Goal: Transaction & Acquisition: Obtain resource

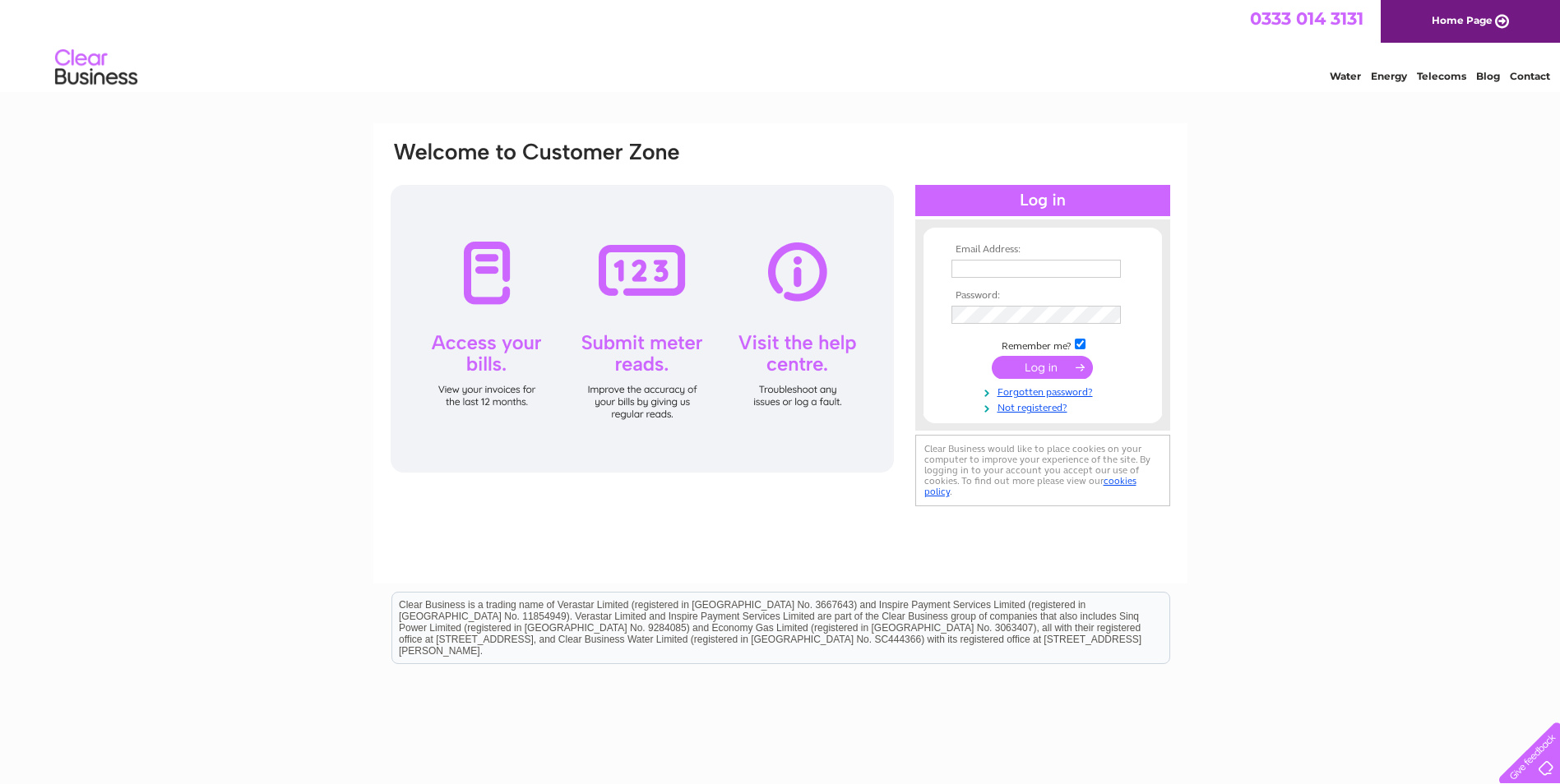
type input "accounts@charliehouse.org.uk"
click at [1040, 363] on input "submit" at bounding box center [1042, 367] width 102 height 23
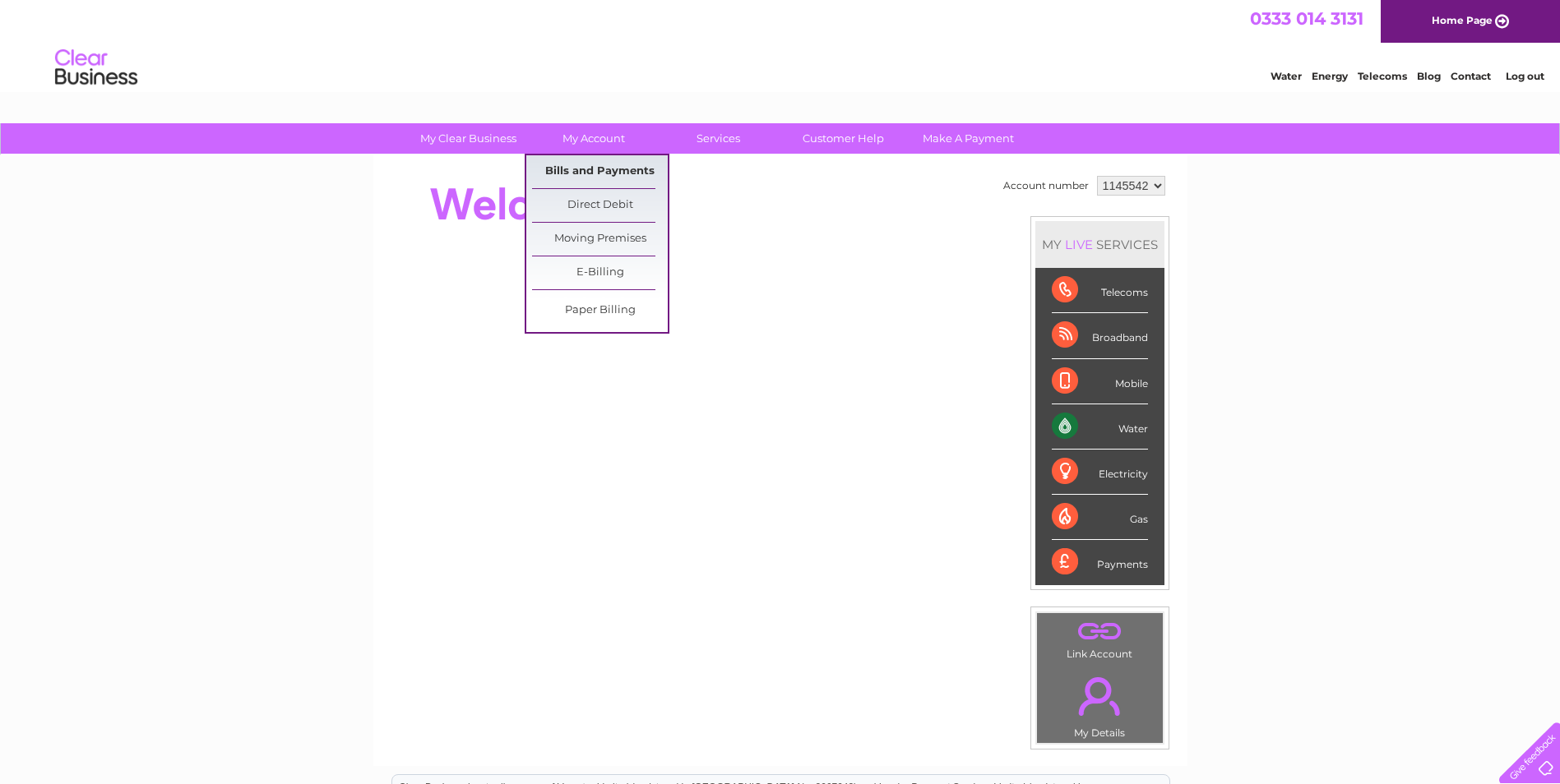
click at [595, 157] on link "Bills and Payments" at bounding box center [600, 172] width 135 height 33
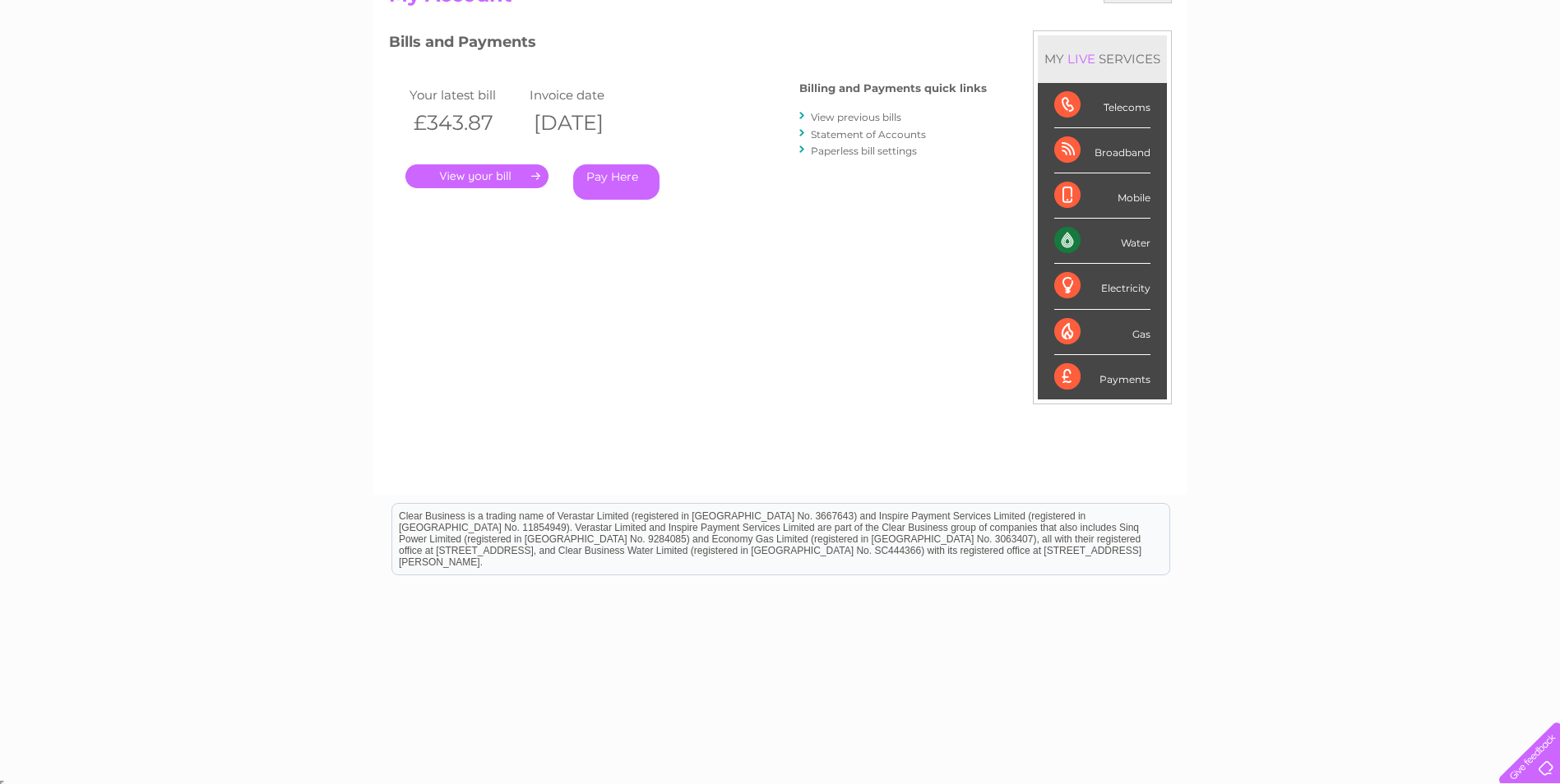
scroll to position [209, 0]
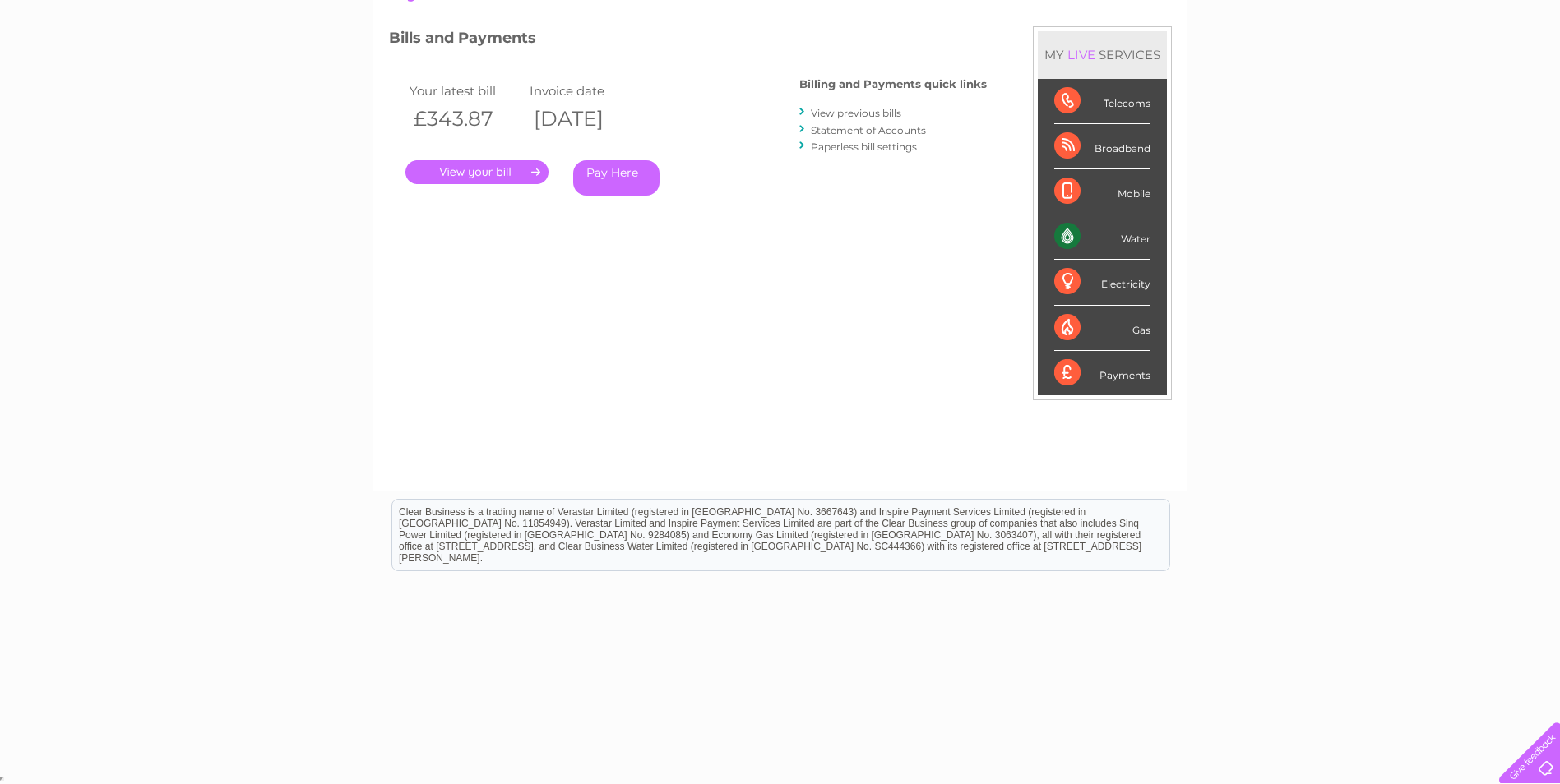
click at [529, 167] on link "." at bounding box center [477, 172] width 143 height 24
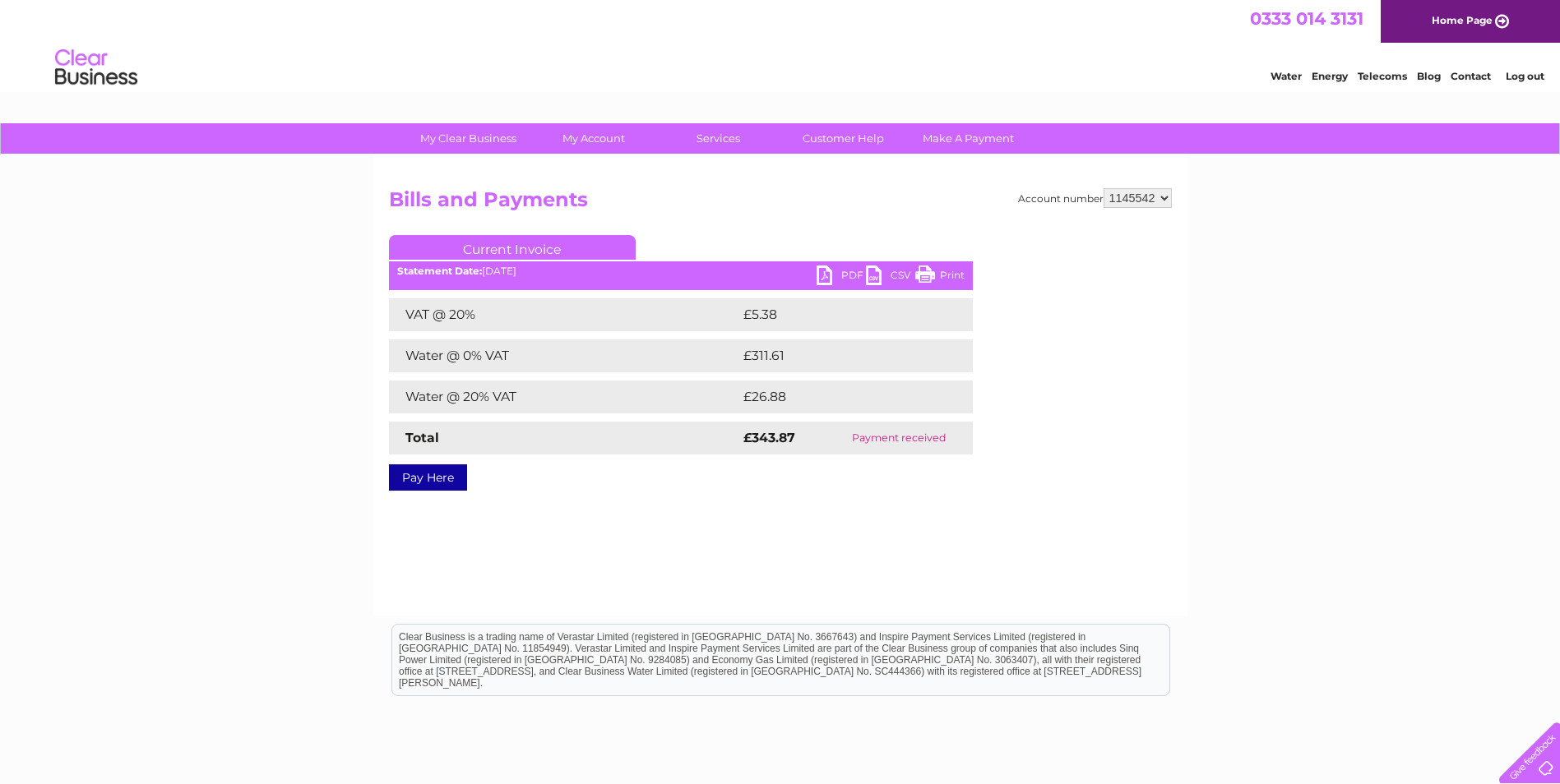
click at [842, 271] on link "PDF" at bounding box center [840, 277] width 49 height 24
drag, startPoint x: 1242, startPoint y: 116, endPoint x: 1393, endPoint y: 287, distance: 228.1
click at [1393, 305] on div "My Clear Business Login Details My Details My Preferences Link Account My Accou…" at bounding box center [780, 510] width 1560 height 773
click at [1453, 646] on html "Clear Business is a trading name of Verastar Limited (registered in [GEOGRAPHIC…" at bounding box center [780, 668] width 1560 height 105
drag, startPoint x: 1424, startPoint y: 457, endPoint x: 1453, endPoint y: 431, distance: 38.9
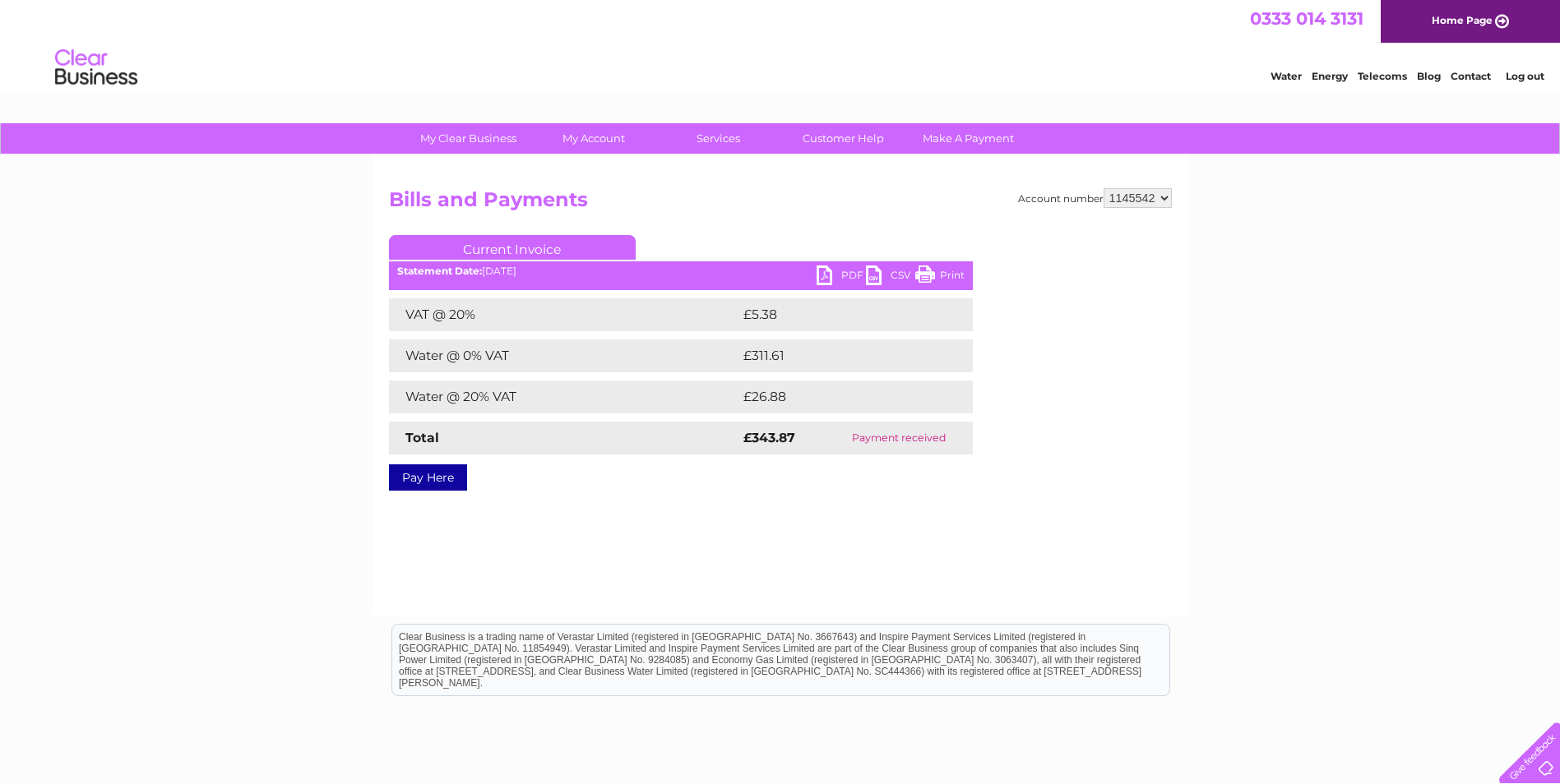
click at [1426, 453] on div "My Clear Business Login Details My Details My Preferences Link Account My Accou…" at bounding box center [780, 510] width 1560 height 773
click at [1533, 75] on link "Log out" at bounding box center [1525, 75] width 39 height 13
